Goal: Information Seeking & Learning: Learn about a topic

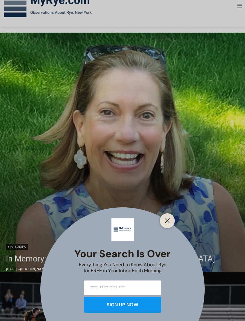
scroll to position [94, 0]
click at [168, 225] on button "Close" at bounding box center [167, 220] width 8 height 8
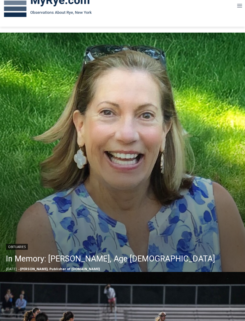
click at [90, 255] on link "In Memory: Maryanne Bardwil Lynch, Age 72" at bounding box center [110, 258] width 209 height 12
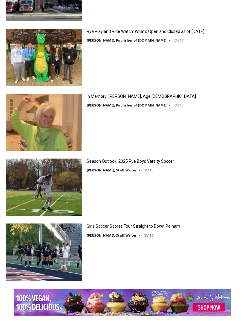
scroll to position [976, 0]
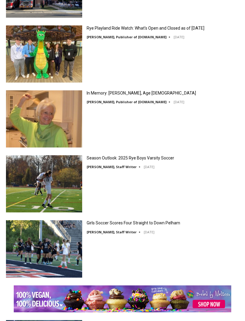
click at [120, 96] on link "In Memory: [PERSON_NAME], Age [DEMOGRAPHIC_DATA]" at bounding box center [141, 92] width 109 height 5
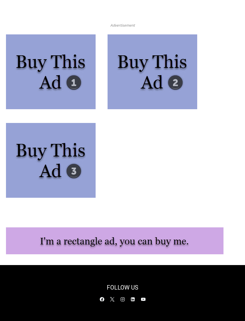
scroll to position [2736, 0]
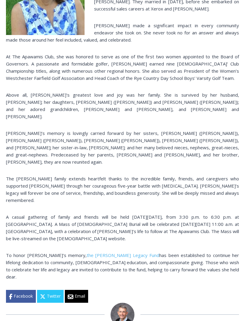
scroll to position [251, 0]
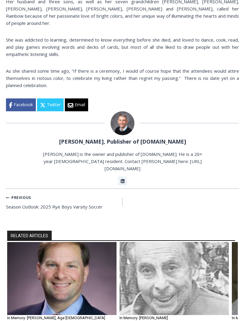
scroll to position [435, 0]
